Goal: Task Accomplishment & Management: Complete application form

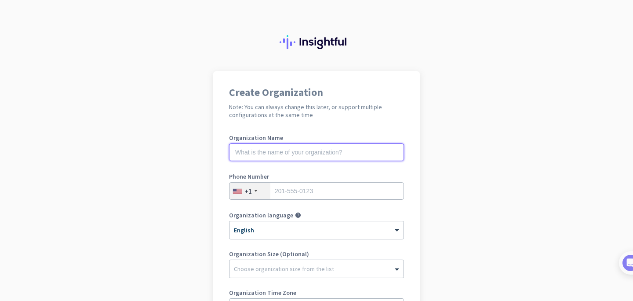
click at [299, 154] on input "text" at bounding box center [316, 152] width 175 height 18
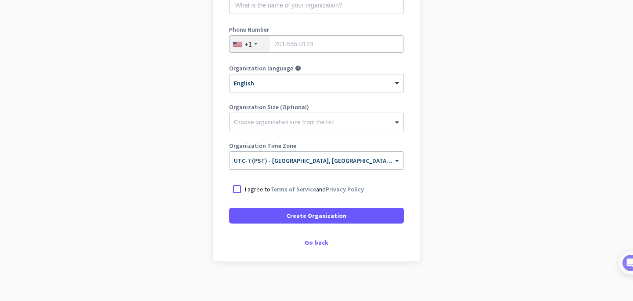
scroll to position [151, 0]
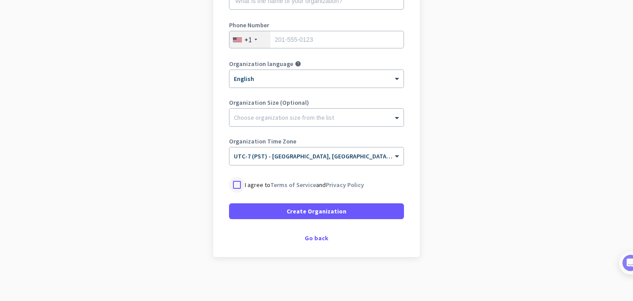
click at [241, 183] on div at bounding box center [237, 185] width 16 height 16
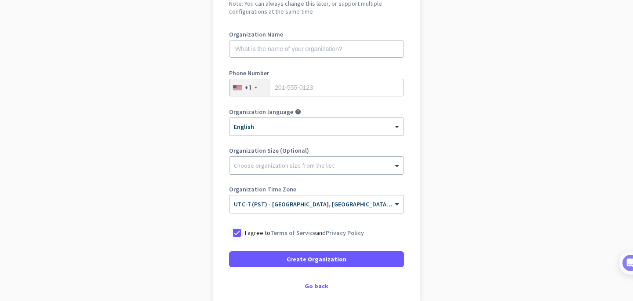
scroll to position [104, 0]
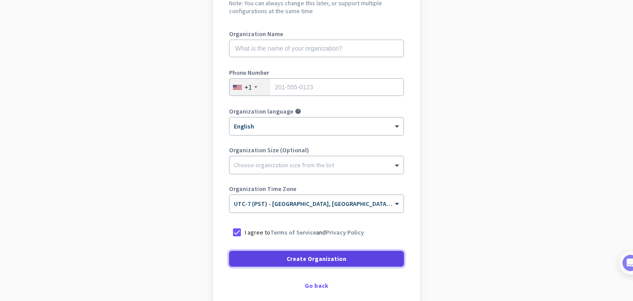
click at [340, 259] on span "Create Organization" at bounding box center [317, 258] width 60 height 9
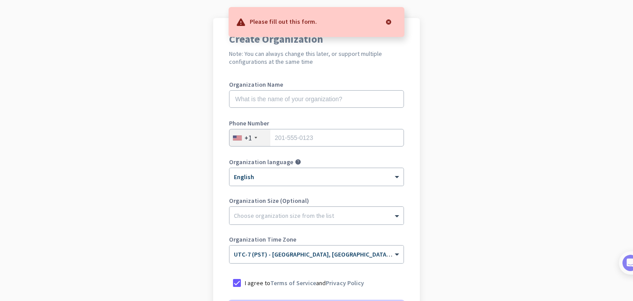
scroll to position [53, 0]
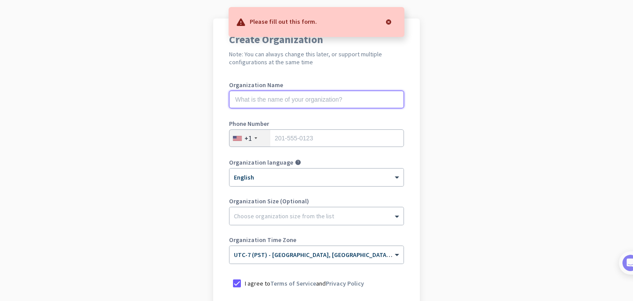
click at [288, 102] on input "text" at bounding box center [316, 100] width 175 height 18
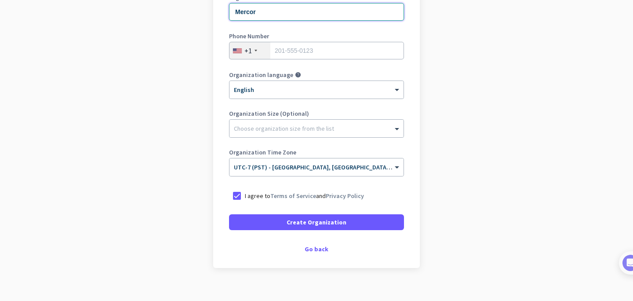
scroll to position [141, 0]
type input "Mercor"
click at [283, 55] on input "tel" at bounding box center [316, 50] width 175 height 18
type input "5105794354"
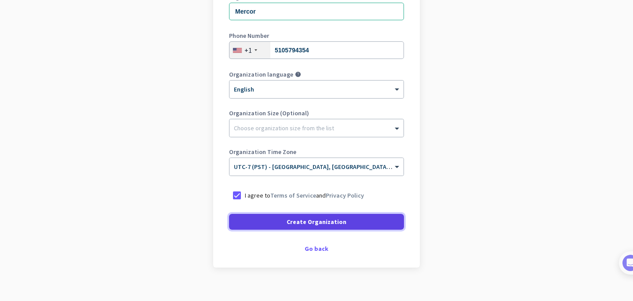
click at [303, 223] on span "Create Organization" at bounding box center [317, 221] width 60 height 9
